Goal: Task Accomplishment & Management: Use online tool/utility

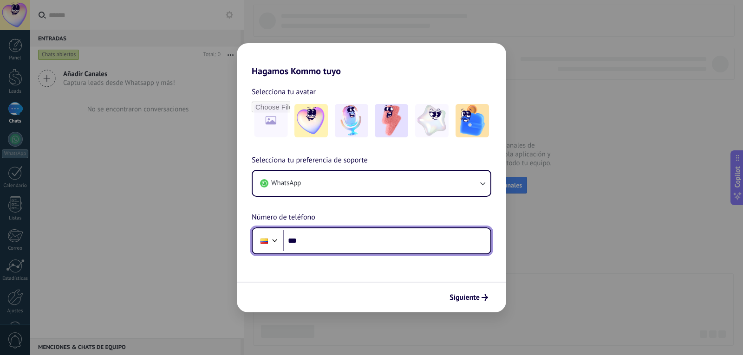
click at [375, 246] on input "***" at bounding box center [386, 240] width 207 height 21
paste input "**********"
type input "**********"
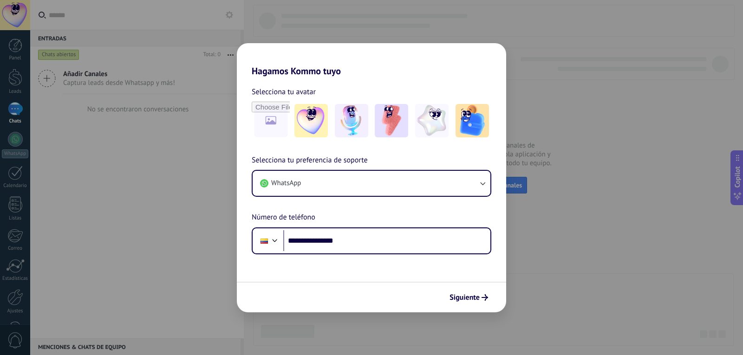
click at [471, 295] on span "Siguiente" at bounding box center [465, 298] width 30 height 7
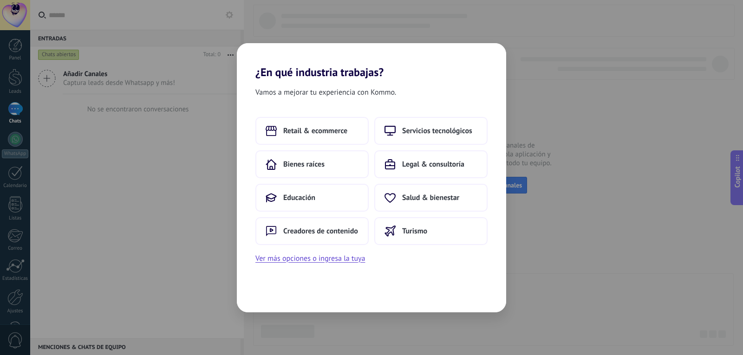
click at [289, 234] on span "Creadores de contenido" at bounding box center [320, 231] width 75 height 9
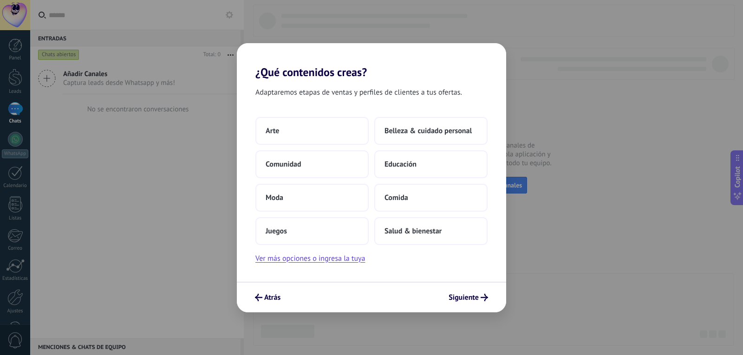
click at [456, 124] on button "Belleza & cuidado personal" at bounding box center [430, 131] width 113 height 28
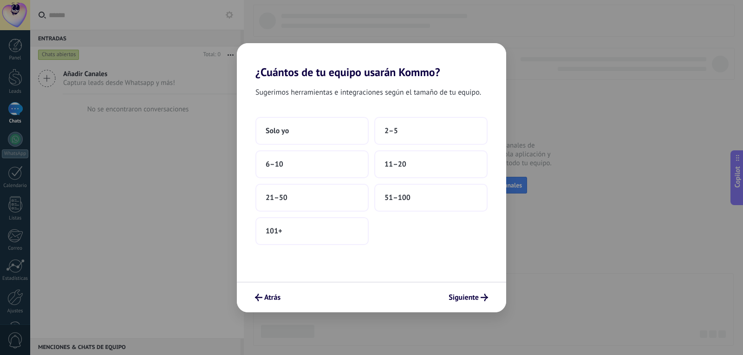
click at [314, 132] on button "Solo yo" at bounding box center [311, 131] width 113 height 28
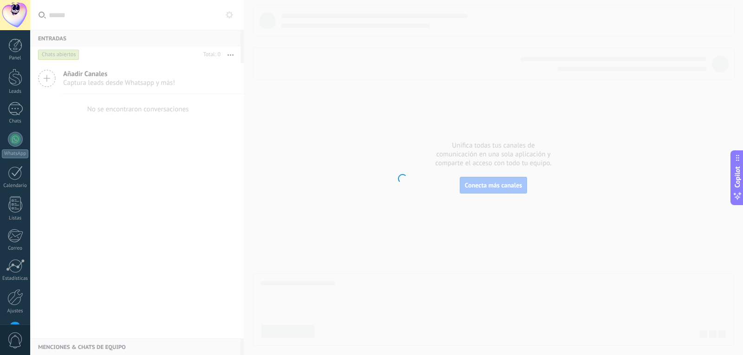
scroll to position [31, 0]
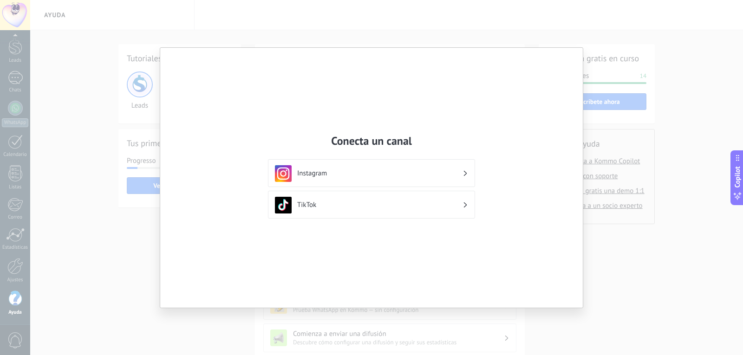
click at [336, 173] on h3 "Instagram" at bounding box center [379, 173] width 165 height 9
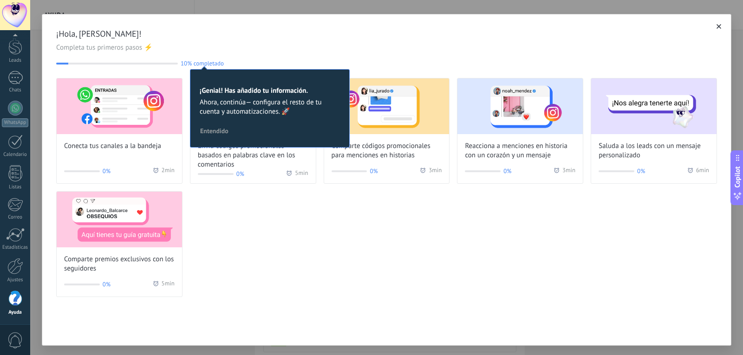
click at [301, 252] on div "Conecta tus canales a la bandeja 0% 2 min Envía códigos promocionales basados e…" at bounding box center [386, 187] width 661 height 219
click at [206, 132] on span "Entendido" at bounding box center [214, 131] width 28 height 7
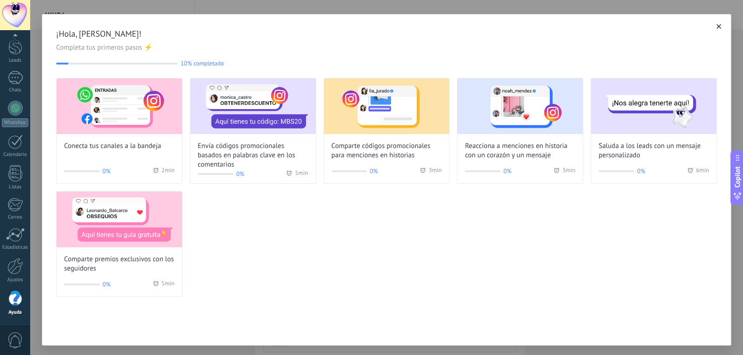
click at [118, 120] on img at bounding box center [119, 107] width 125 height 56
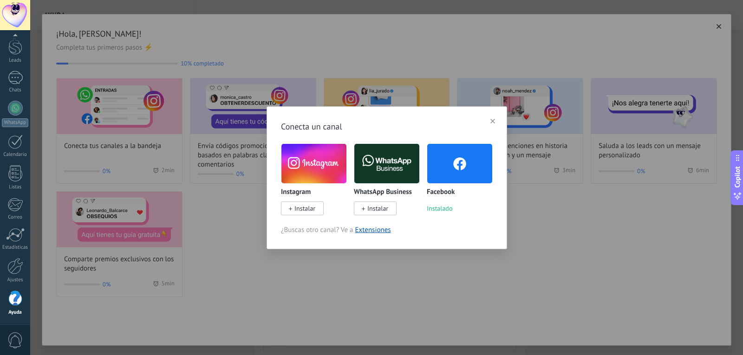
click at [367, 210] on span "Instalar" at bounding box center [375, 209] width 43 height 14
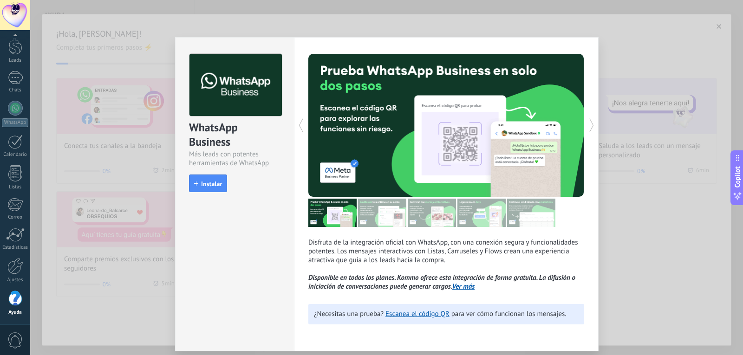
click at [216, 186] on span "Instalar" at bounding box center [211, 184] width 21 height 7
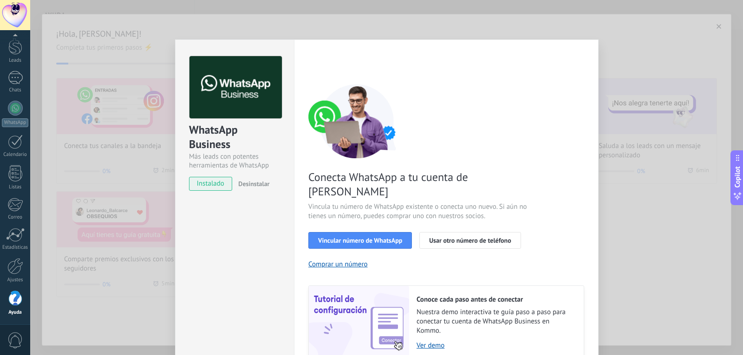
scroll to position [32, 0]
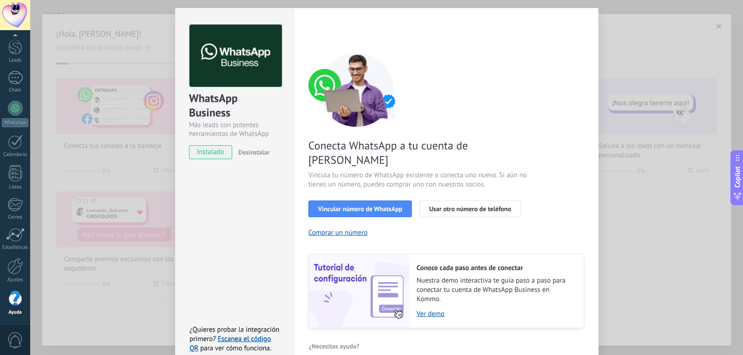
click at [368, 206] on span "Vincular número de WhatsApp" at bounding box center [360, 209] width 84 height 7
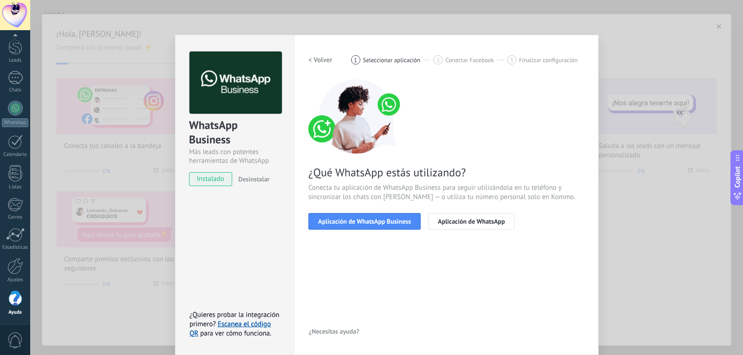
scroll to position [5, 0]
click at [405, 223] on span "Aplicación de WhatsApp Business" at bounding box center [364, 221] width 93 height 7
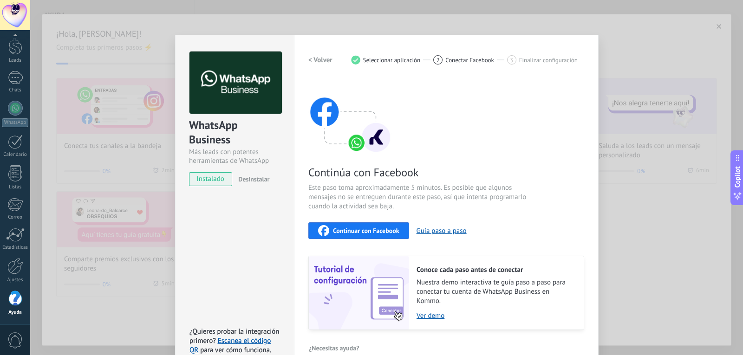
scroll to position [21, 0]
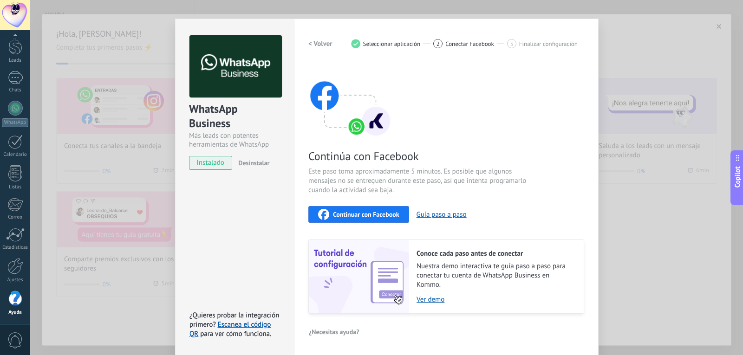
click at [345, 213] on span "Continuar con Facebook" at bounding box center [366, 214] width 66 height 7
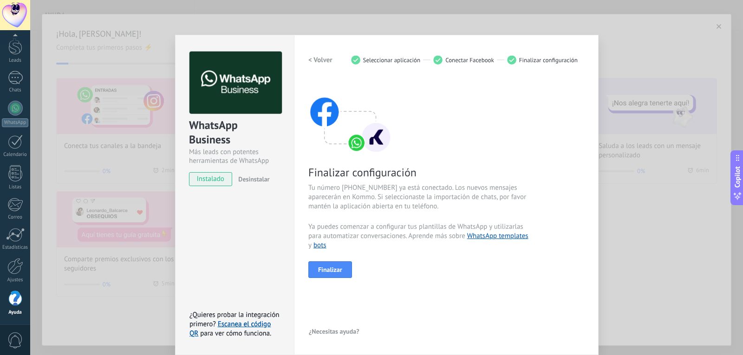
scroll to position [5, 0]
click at [332, 268] on span "Finalizar" at bounding box center [330, 270] width 24 height 7
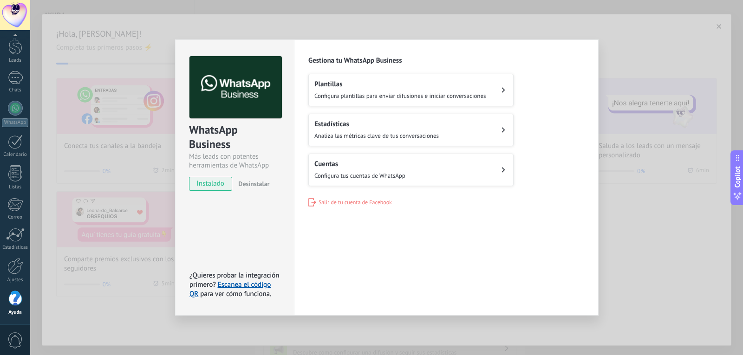
scroll to position [0, 0]
